Goal: Learn about a topic

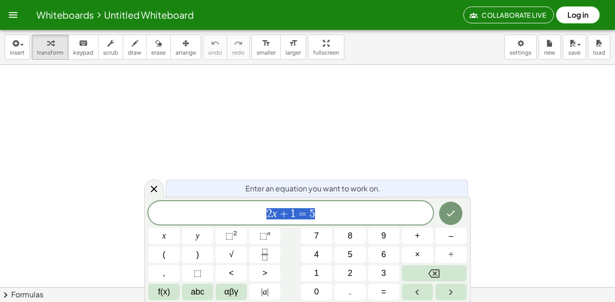
scroll to position [0, 0]
click at [349, 209] on span "2 x + 1 = 5" at bounding box center [290, 213] width 285 height 13
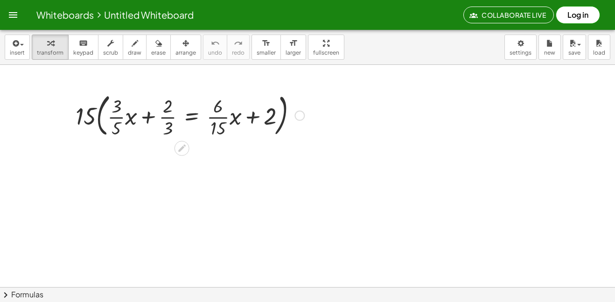
click at [110, 112] on div at bounding box center [190, 115] width 238 height 50
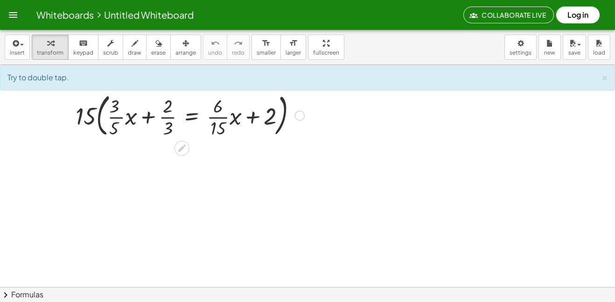
click at [94, 113] on div at bounding box center [190, 115] width 238 height 50
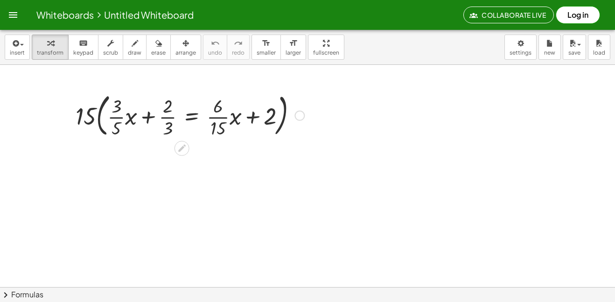
click at [94, 113] on div at bounding box center [190, 115] width 238 height 50
click at [115, 119] on div at bounding box center [190, 115] width 238 height 50
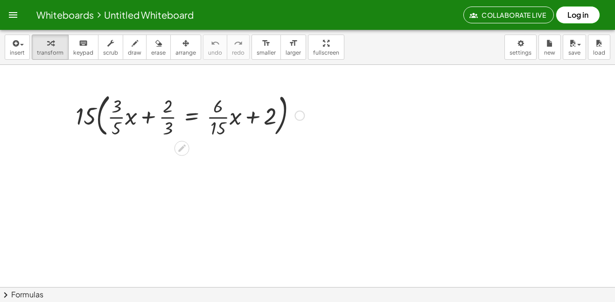
click at [115, 119] on div at bounding box center [190, 115] width 238 height 50
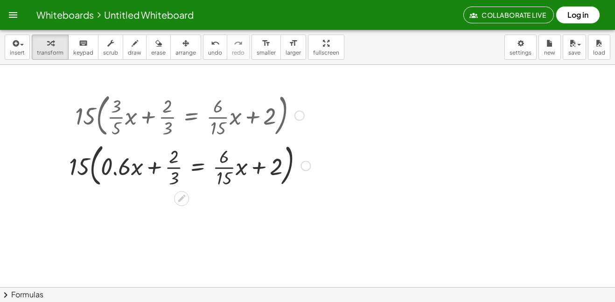
click at [174, 162] on div at bounding box center [189, 165] width 251 height 50
click at [170, 168] on div at bounding box center [189, 165] width 251 height 50
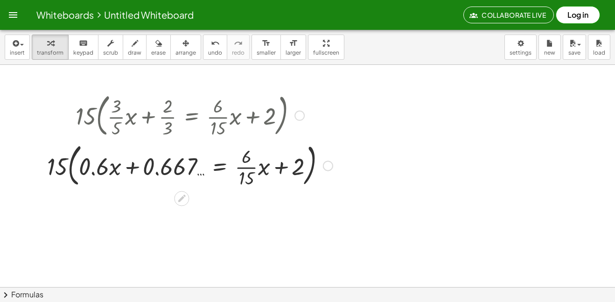
click at [246, 170] on div at bounding box center [189, 165] width 295 height 50
click at [246, 170] on div at bounding box center [190, 165] width 302 height 35
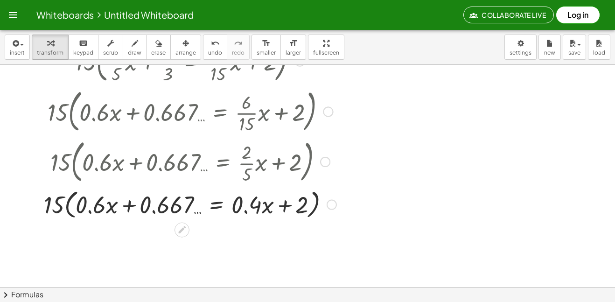
scroll to position [57, 0]
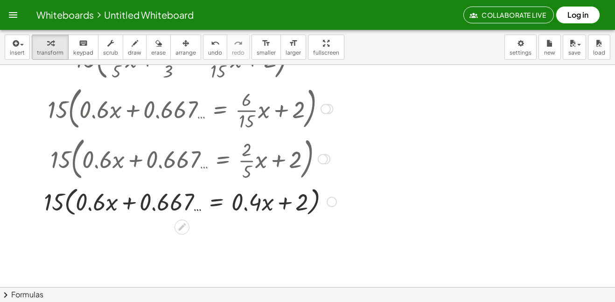
click at [128, 211] on div at bounding box center [190, 200] width 302 height 35
click at [59, 192] on div at bounding box center [190, 200] width 302 height 35
click at [62, 199] on div at bounding box center [190, 200] width 302 height 35
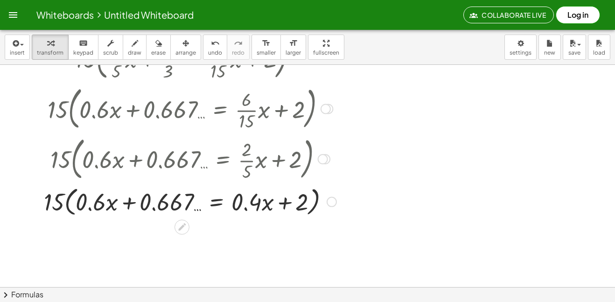
click at [62, 199] on div at bounding box center [190, 200] width 302 height 35
click at [339, 205] on div at bounding box center [190, 200] width 302 height 35
click at [298, 203] on div at bounding box center [190, 200] width 302 height 35
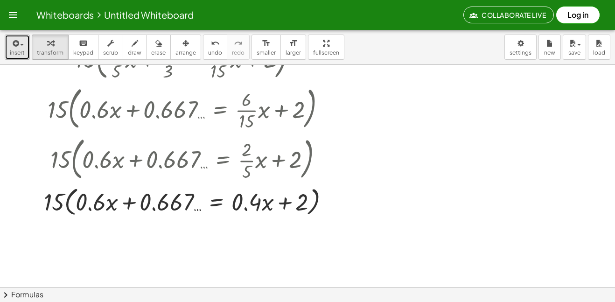
click at [8, 56] on button "insert" at bounding box center [17, 47] width 25 height 25
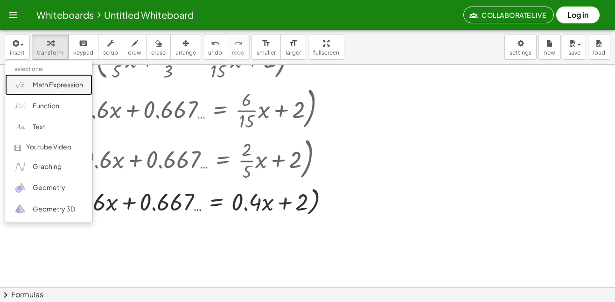
click at [26, 83] on img at bounding box center [20, 85] width 12 height 12
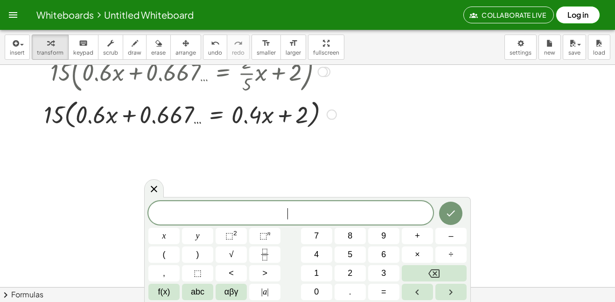
scroll to position [145, 0]
click at [153, 185] on icon at bounding box center [153, 188] width 11 height 11
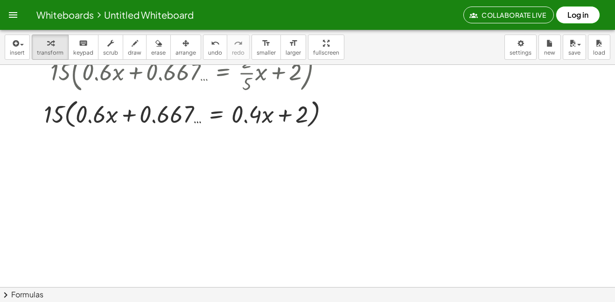
scroll to position [0, 0]
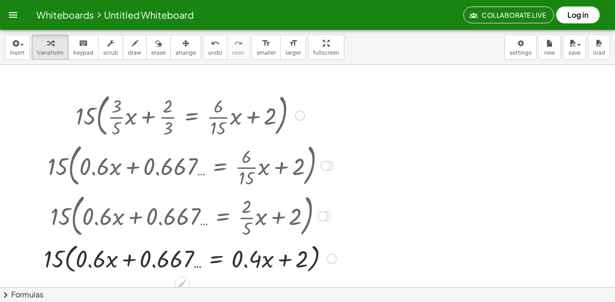
click at [169, 133] on div at bounding box center [190, 115] width 302 height 50
click at [176, 145] on div at bounding box center [190, 165] width 302 height 50
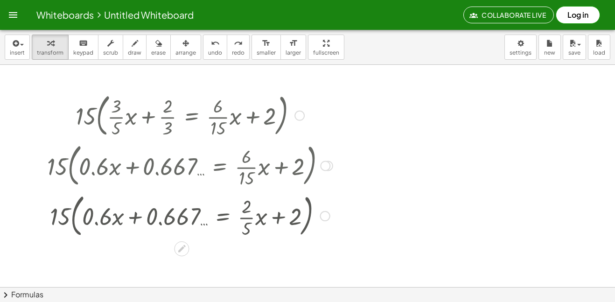
click at [176, 145] on div at bounding box center [189, 165] width 295 height 50
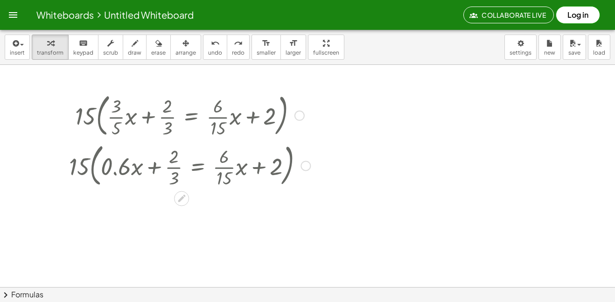
click at [176, 145] on div at bounding box center [189, 165] width 251 height 50
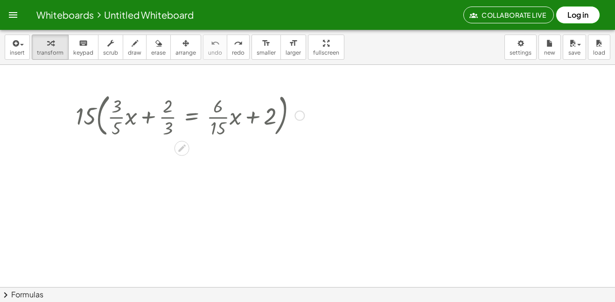
click at [177, 145] on icon at bounding box center [182, 148] width 10 height 10
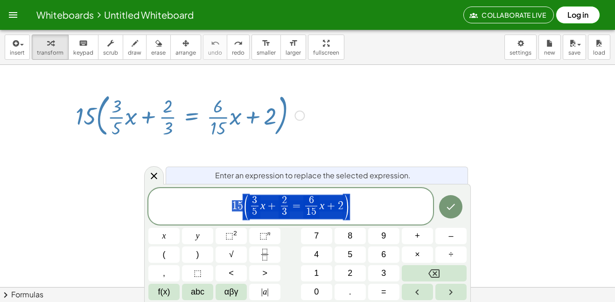
click at [177, 145] on icon at bounding box center [182, 148] width 10 height 10
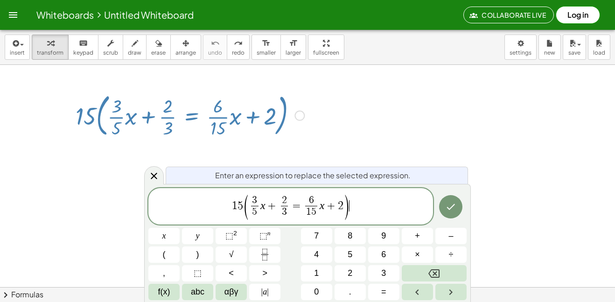
click at [374, 195] on span "1 5 ( 3 5 ​ x + 2 3 ​ = 6 1 5 ​ x + 2 ) ​" at bounding box center [290, 207] width 285 height 27
